Goal: Task Accomplishment & Management: Manage account settings

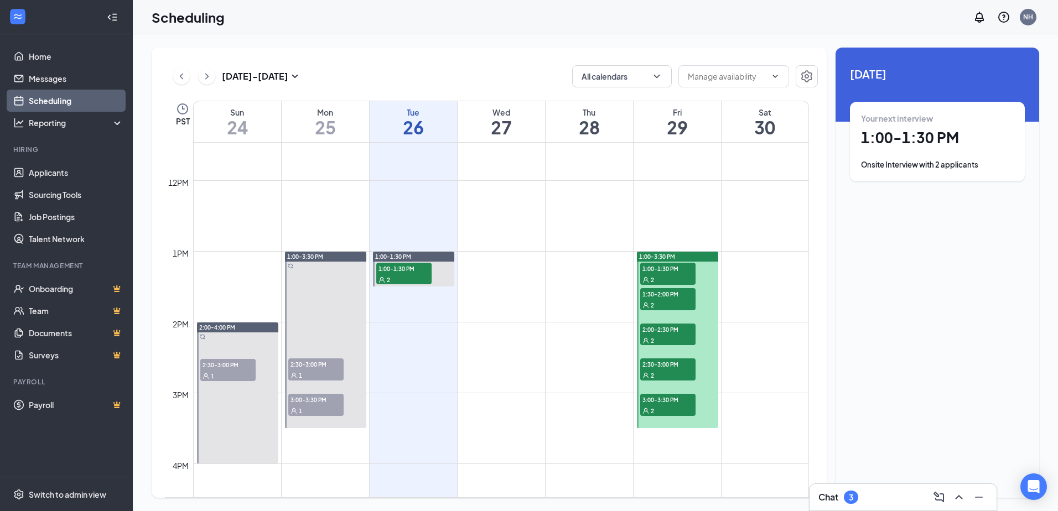
scroll to position [820, 0]
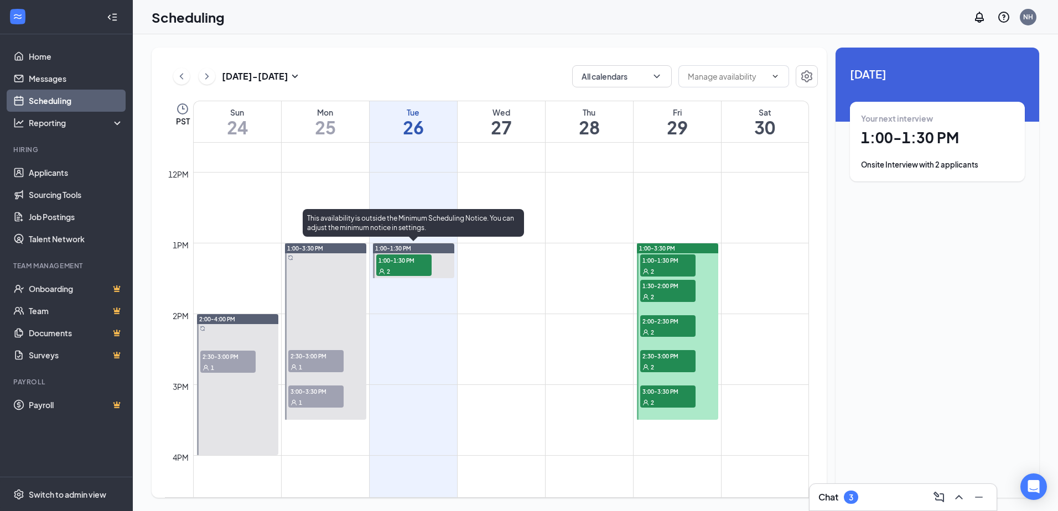
click at [409, 263] on span "1:00-1:30 PM" at bounding box center [403, 260] width 55 height 11
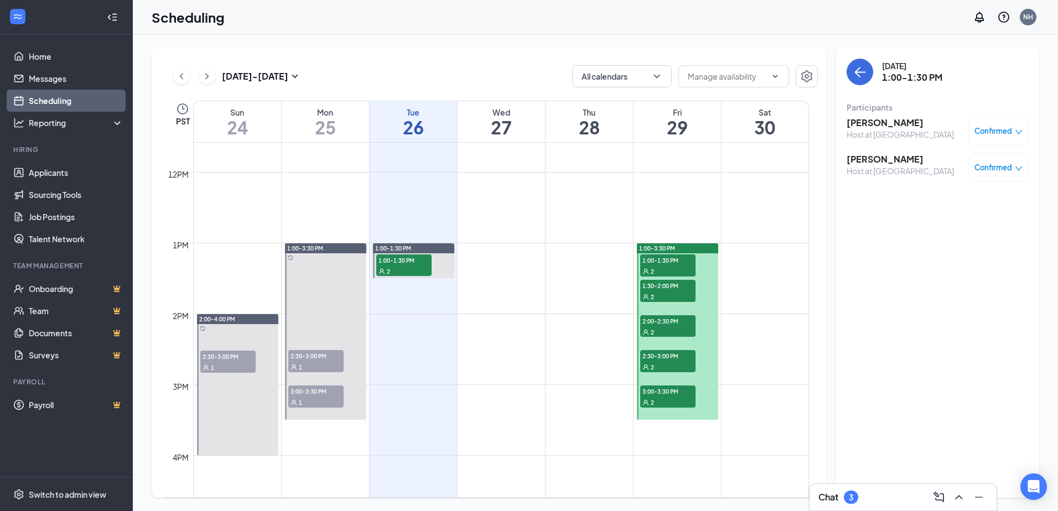
click at [874, 126] on h3 "[PERSON_NAME]" at bounding box center [900, 123] width 107 height 12
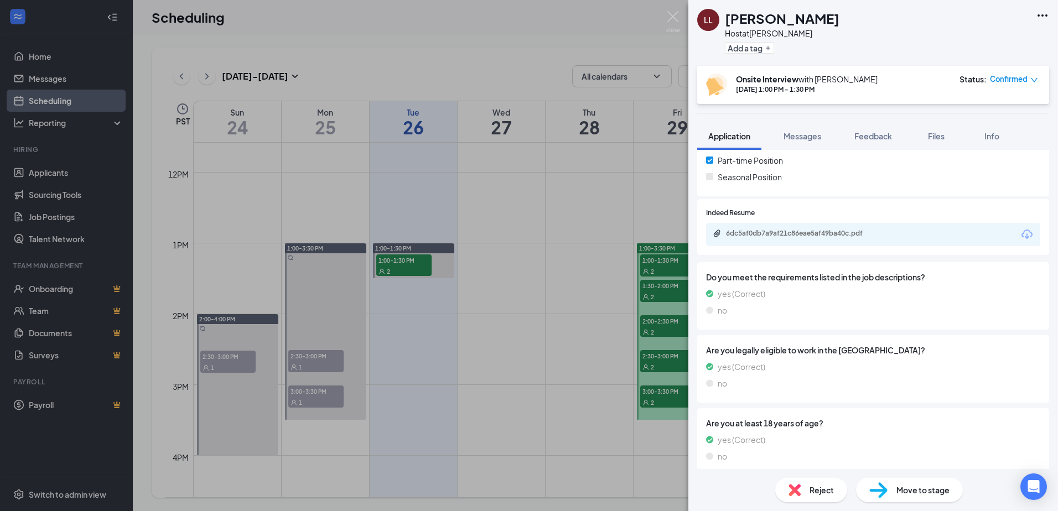
scroll to position [271, 0]
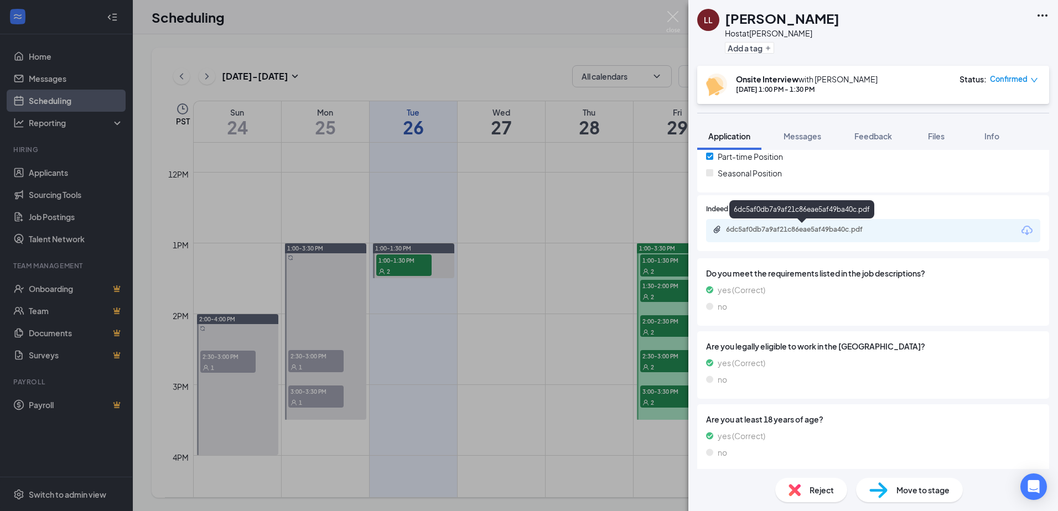
click at [811, 230] on div "6dc5af0db7a9af21c86eae5af49ba40c.pdf" at bounding box center [803, 229] width 155 height 9
click at [591, 221] on div "LL [PERSON_NAME] Host at [PERSON_NAME] Add a tag Onsite Interview with [PERSON_…" at bounding box center [529, 255] width 1058 height 511
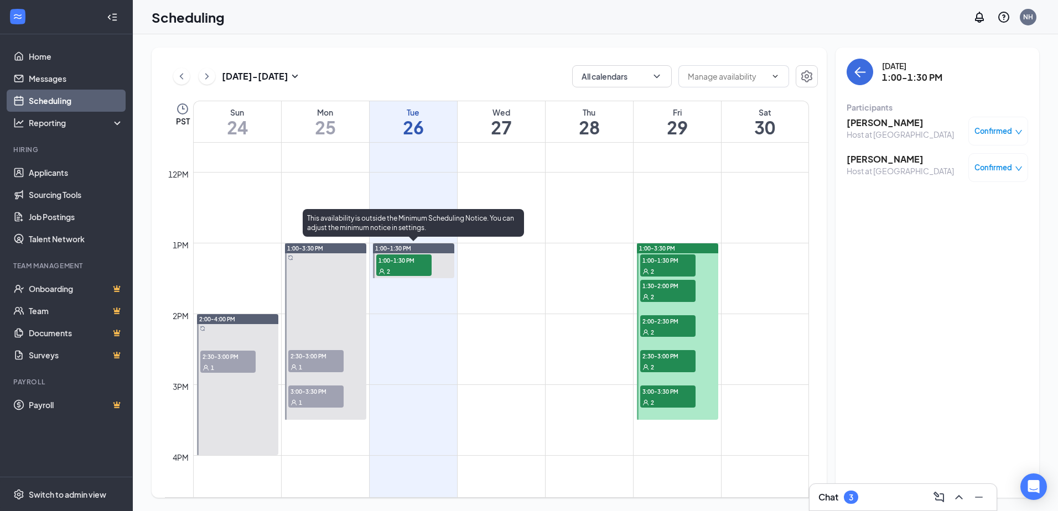
click at [407, 267] on div "2" at bounding box center [403, 271] width 55 height 11
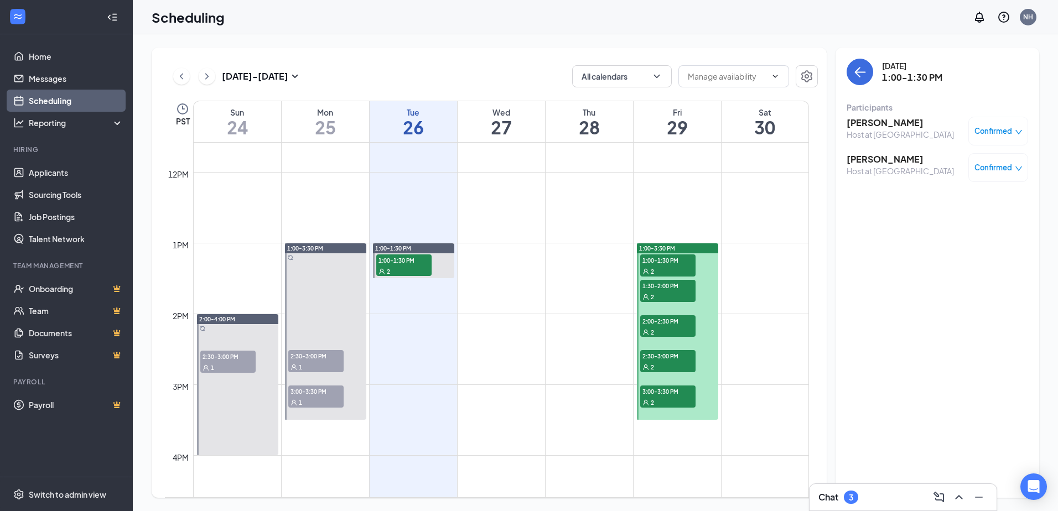
click at [886, 159] on h3 "[PERSON_NAME]" at bounding box center [900, 159] width 107 height 12
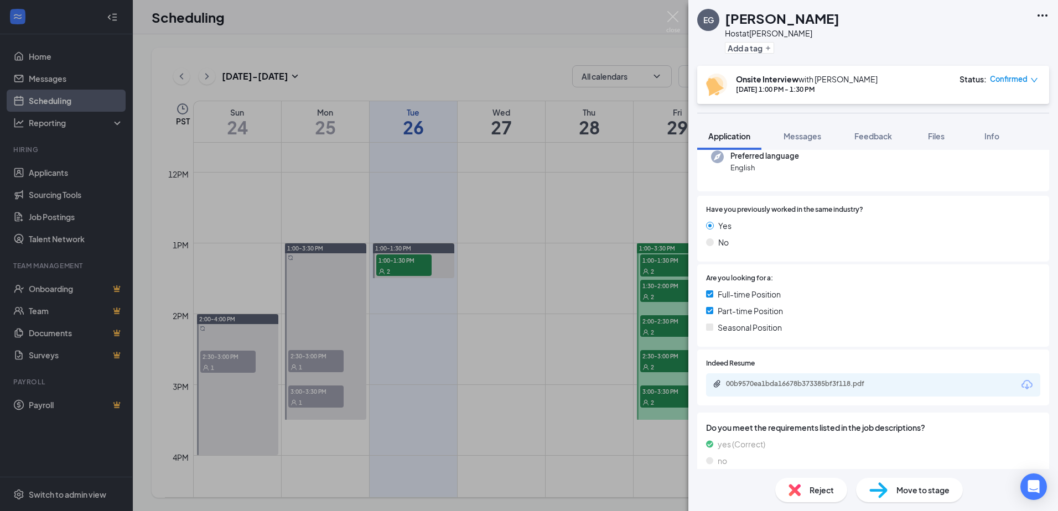
scroll to position [264, 0]
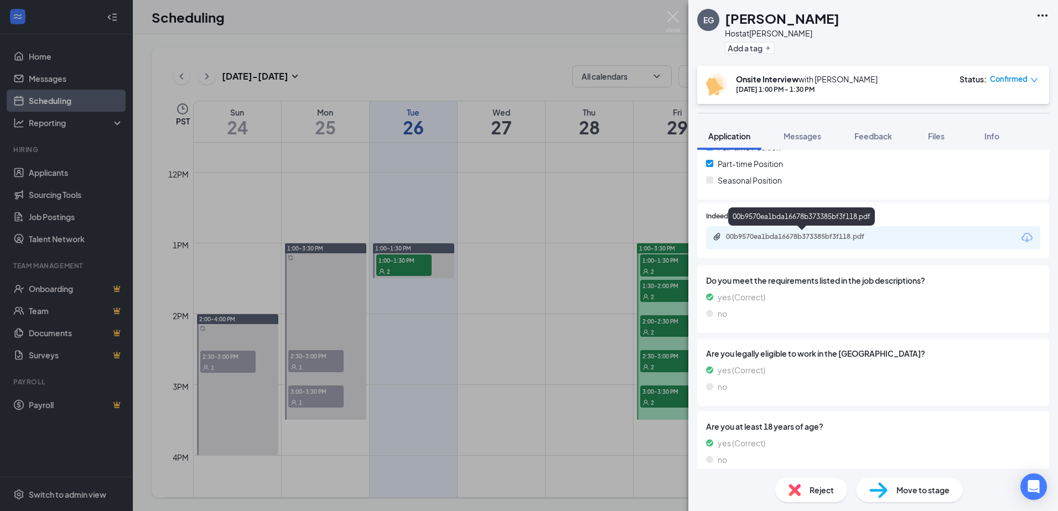
click at [835, 238] on div "00b9570ea1bda16678b373385bf3f118.pdf" at bounding box center [803, 236] width 155 height 9
